Goal: Task Accomplishment & Management: Use online tool/utility

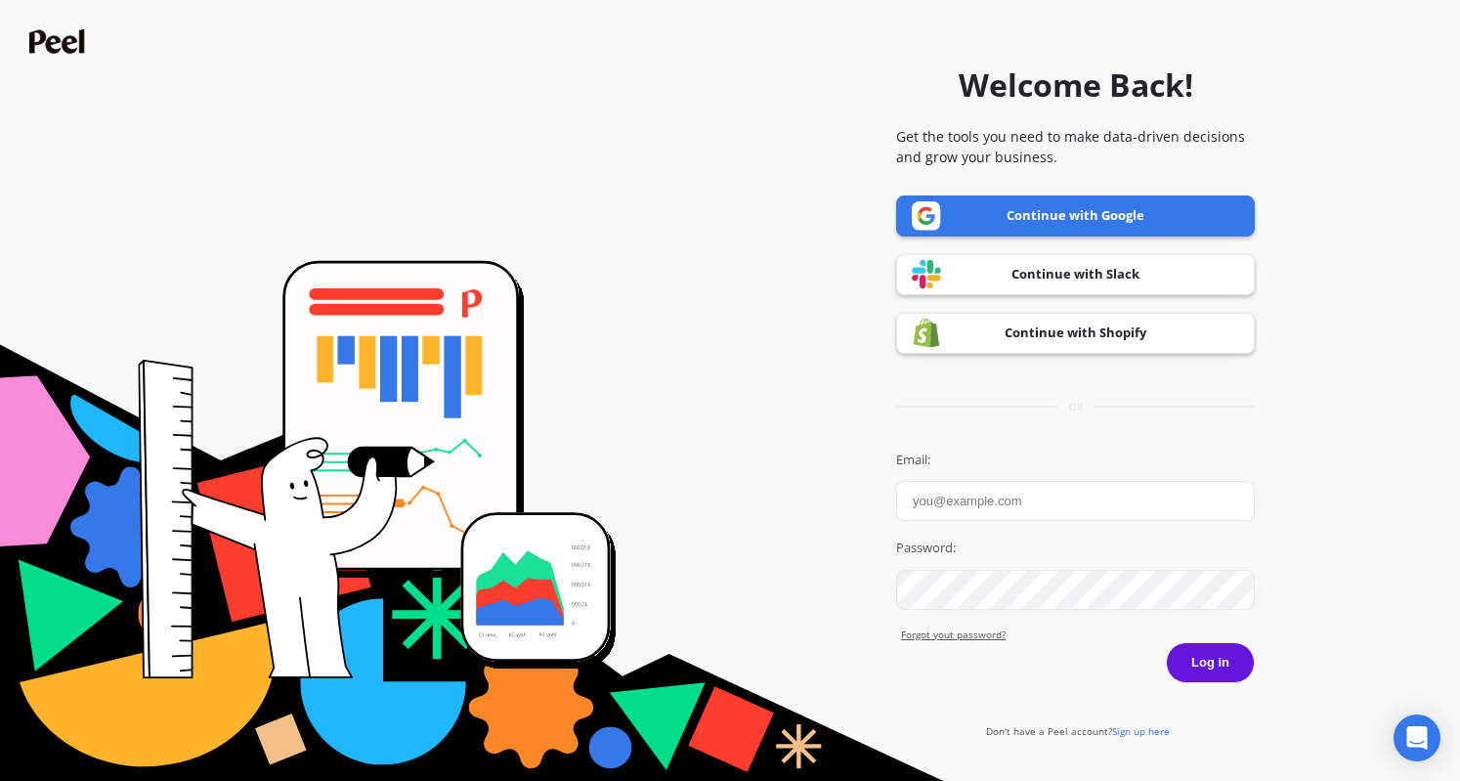
click at [1105, 212] on link "Continue with Google" at bounding box center [1075, 216] width 359 height 41
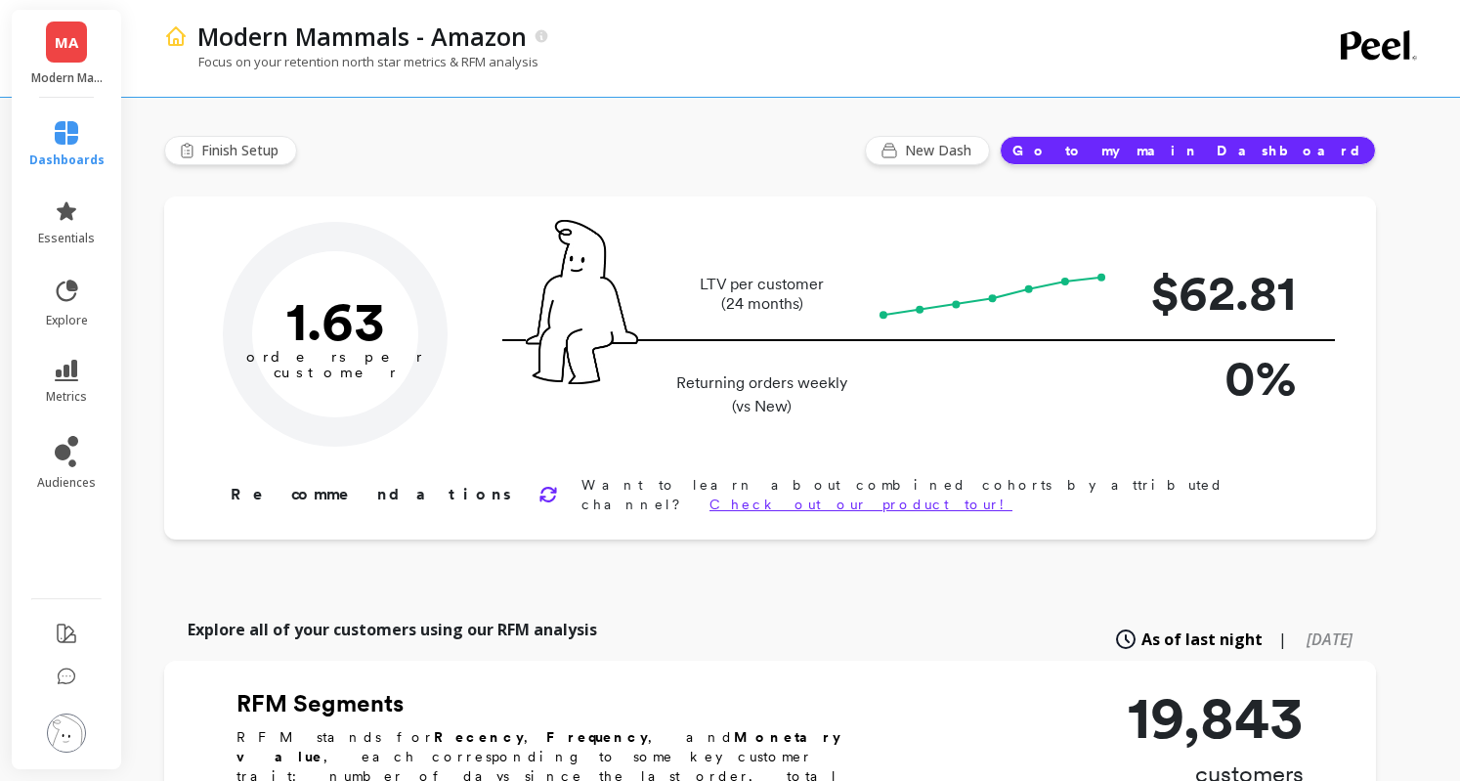
type input "Champions"
type input "1872"
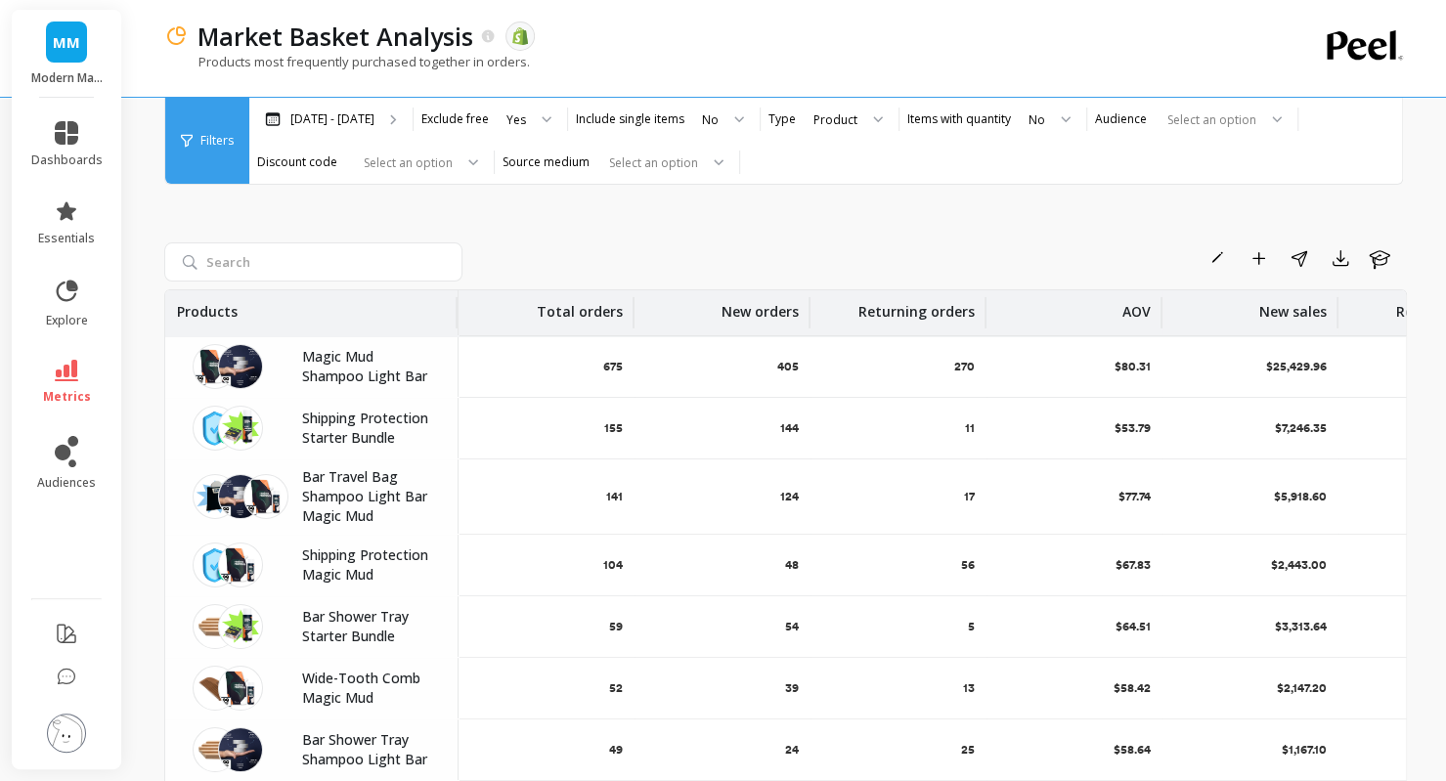
click at [346, 355] on p "Magic Mud" at bounding box center [368, 357] width 132 height 20
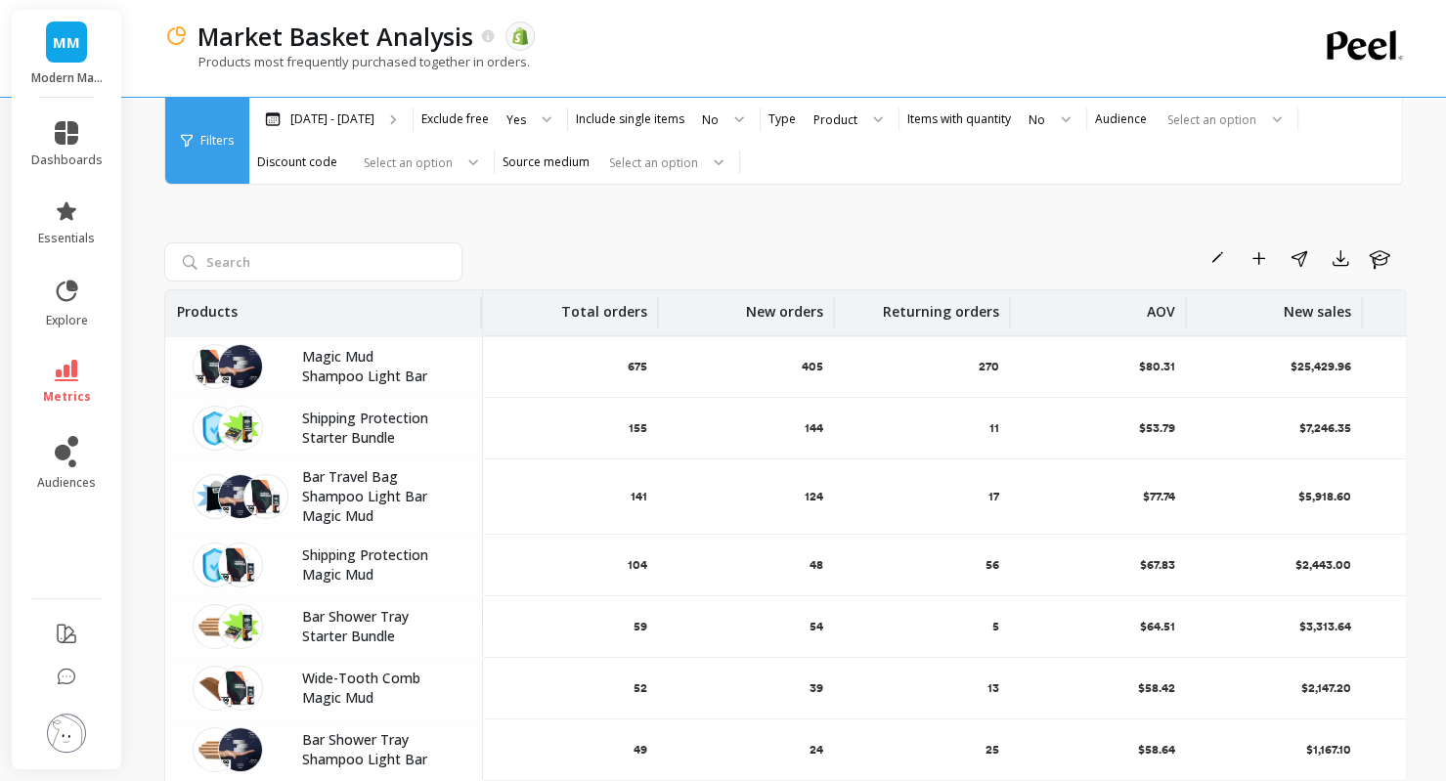
drag, startPoint x: 457, startPoint y: 314, endPoint x: 481, endPoint y: 315, distance: 24.5
click at [481, 315] on div at bounding box center [480, 312] width 4 height 31
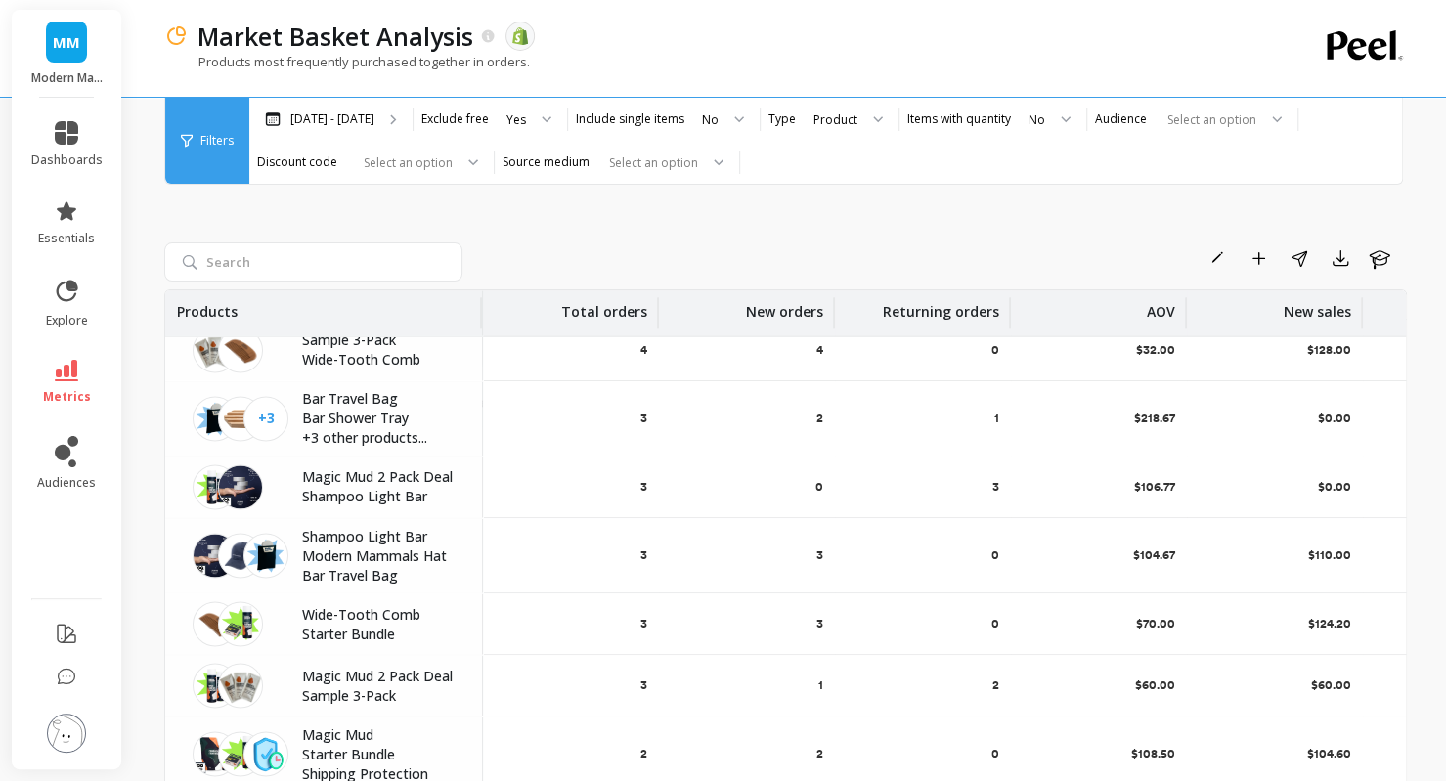
scroll to position [2319, 0]
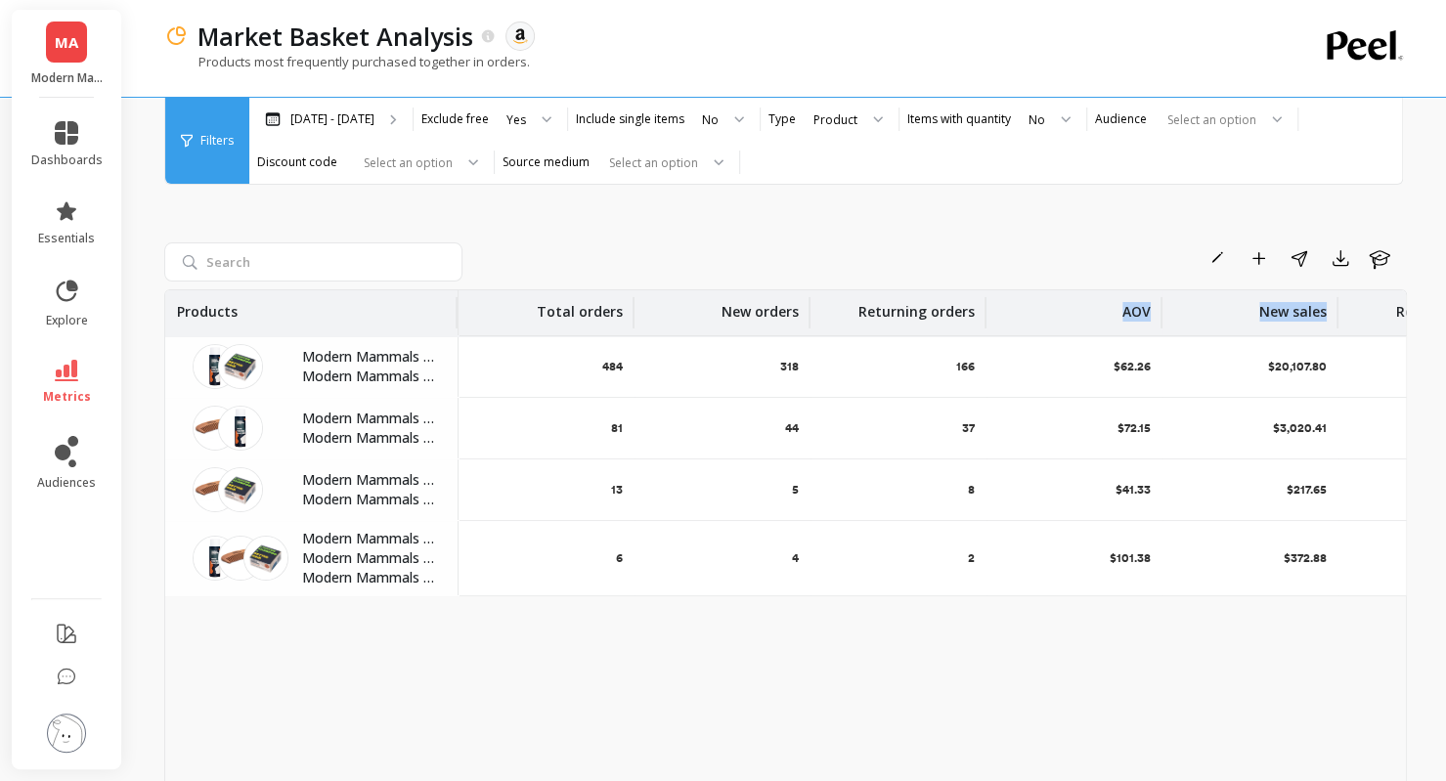
drag, startPoint x: 1392, startPoint y: 312, endPoint x: 1060, endPoint y: 325, distance: 332.6
click at [1060, 325] on tr "Products Total orders New orders Returning orders AOV New sales Returning sales…" at bounding box center [1015, 313] width 1701 height 46
click at [761, 229] on div "Rename Add to Dashboard Share Export Learn Products Total orders New orders Ret…" at bounding box center [785, 516] width 1242 height 826
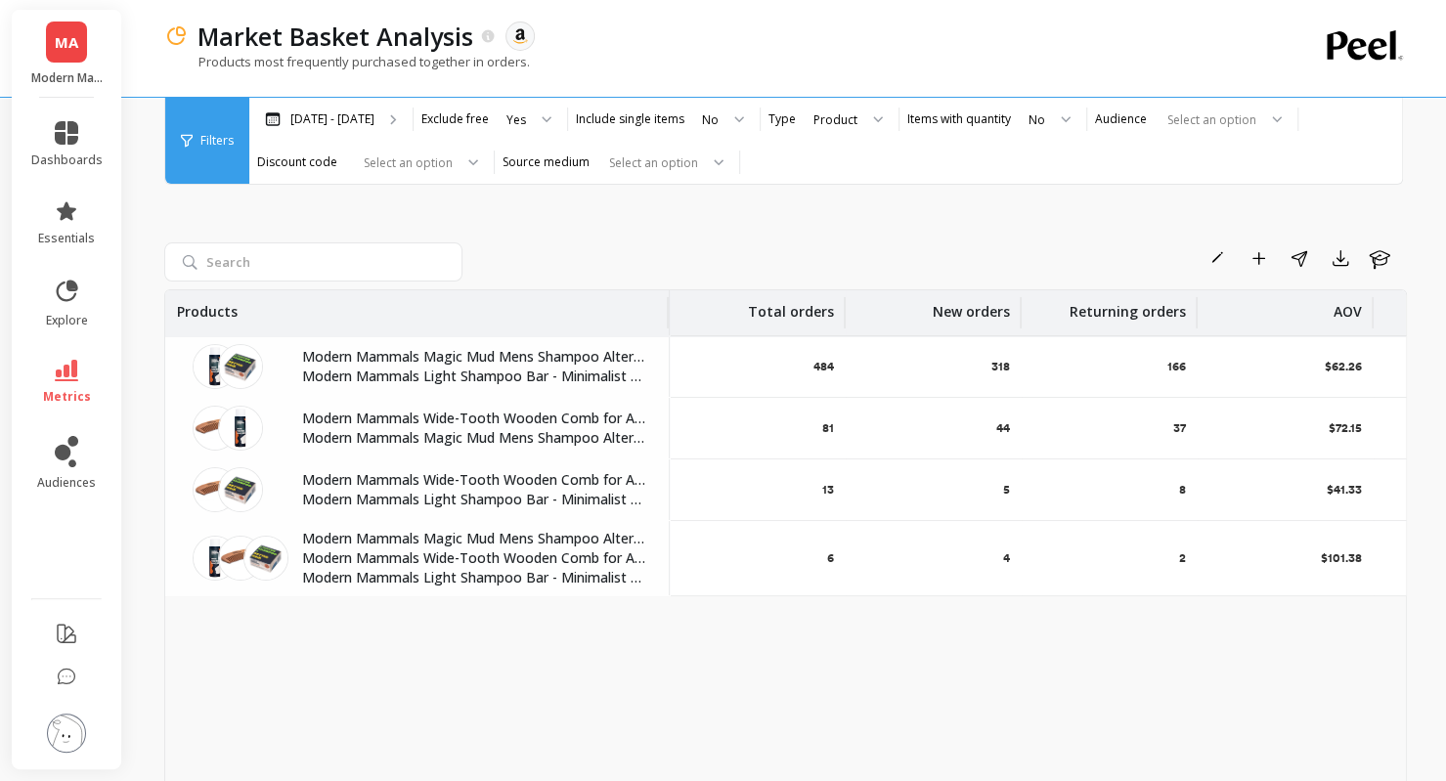
drag, startPoint x: 455, startPoint y: 310, endPoint x: 666, endPoint y: 332, distance: 212.3
click at [666, 332] on th "Products" at bounding box center [417, 312] width 504 height 45
